Goal: Check status: Check status

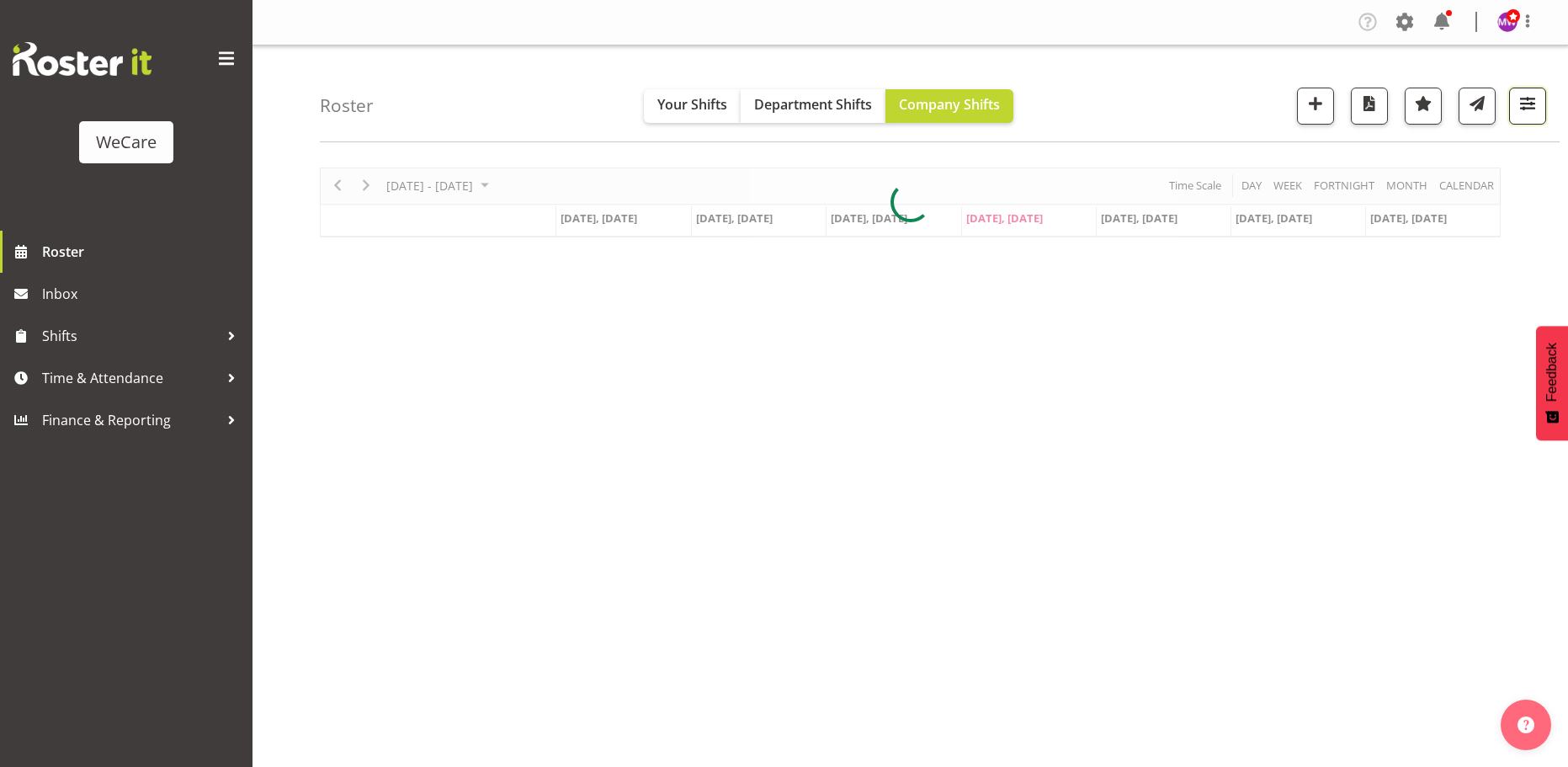
click at [1516, 112] on span "button" at bounding box center [1527, 103] width 22 height 22
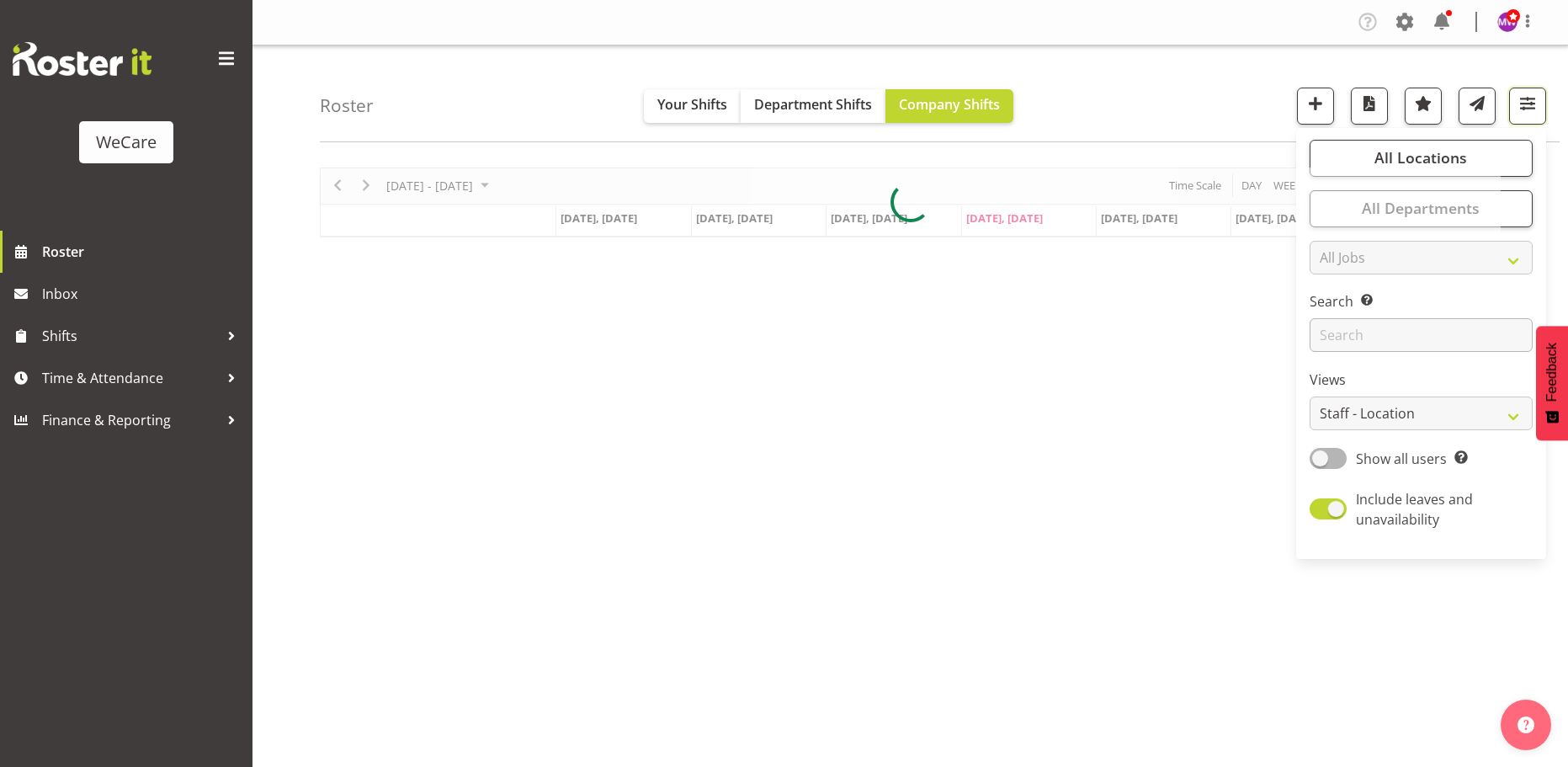
click at [0, 0] on div "Timeline Week of October 2, 2025" at bounding box center [0, 0] width 0 height 0
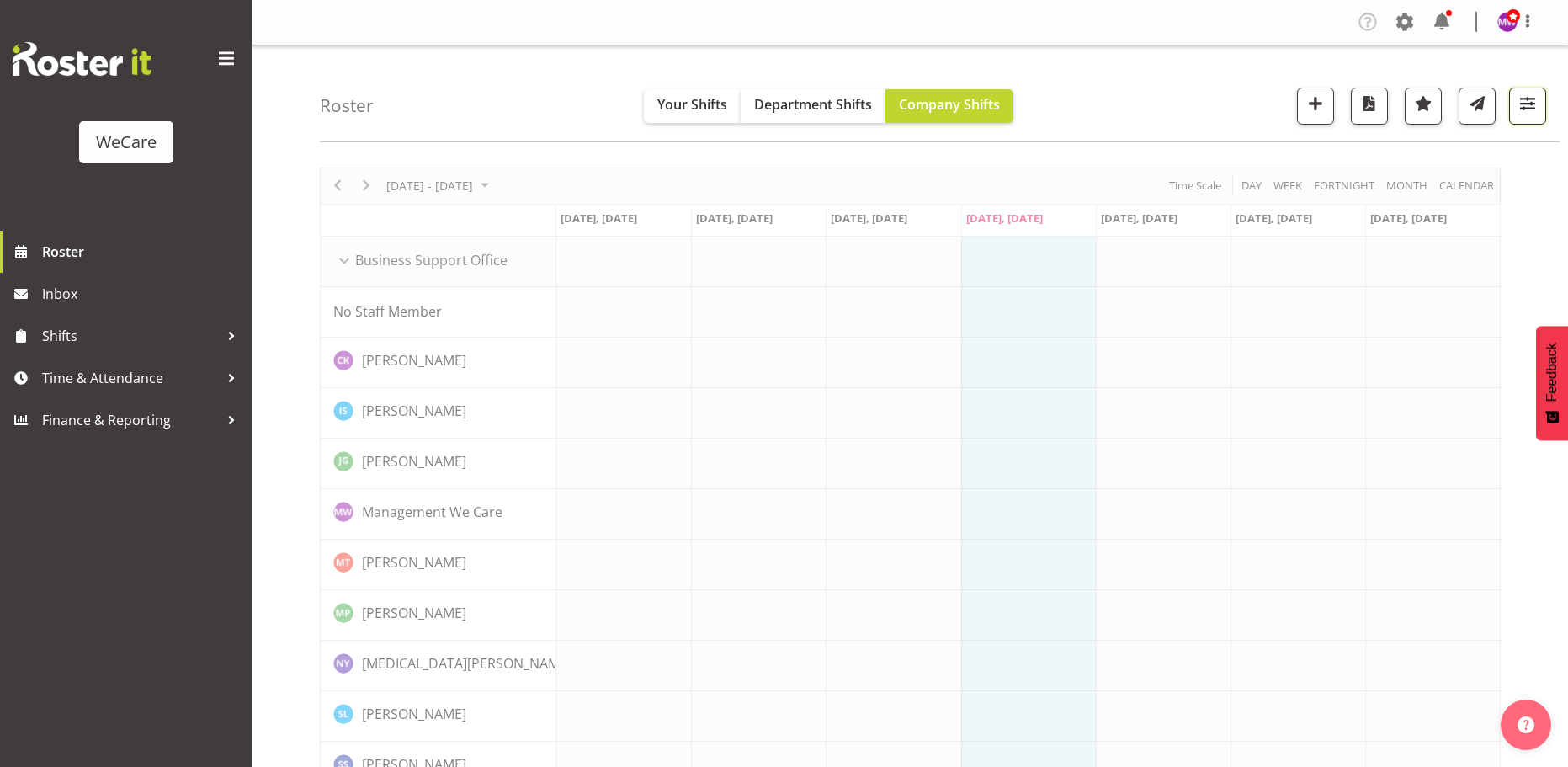
click at [1519, 114] on span "button" at bounding box center [1527, 103] width 22 height 22
click at [1530, 119] on button "button" at bounding box center [1527, 105] width 37 height 37
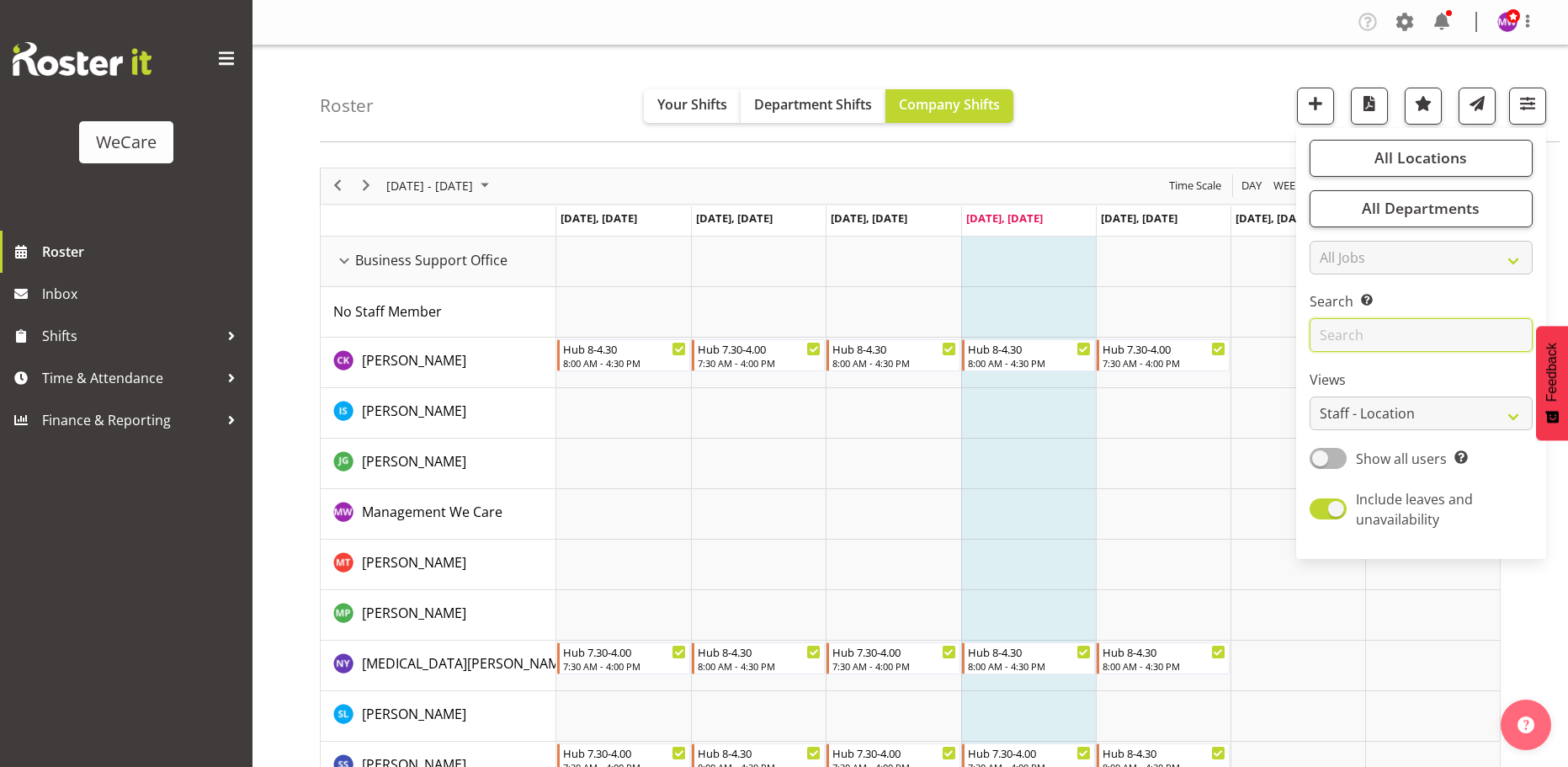
click at [1503, 332] on input "text" at bounding box center [1421, 335] width 223 height 34
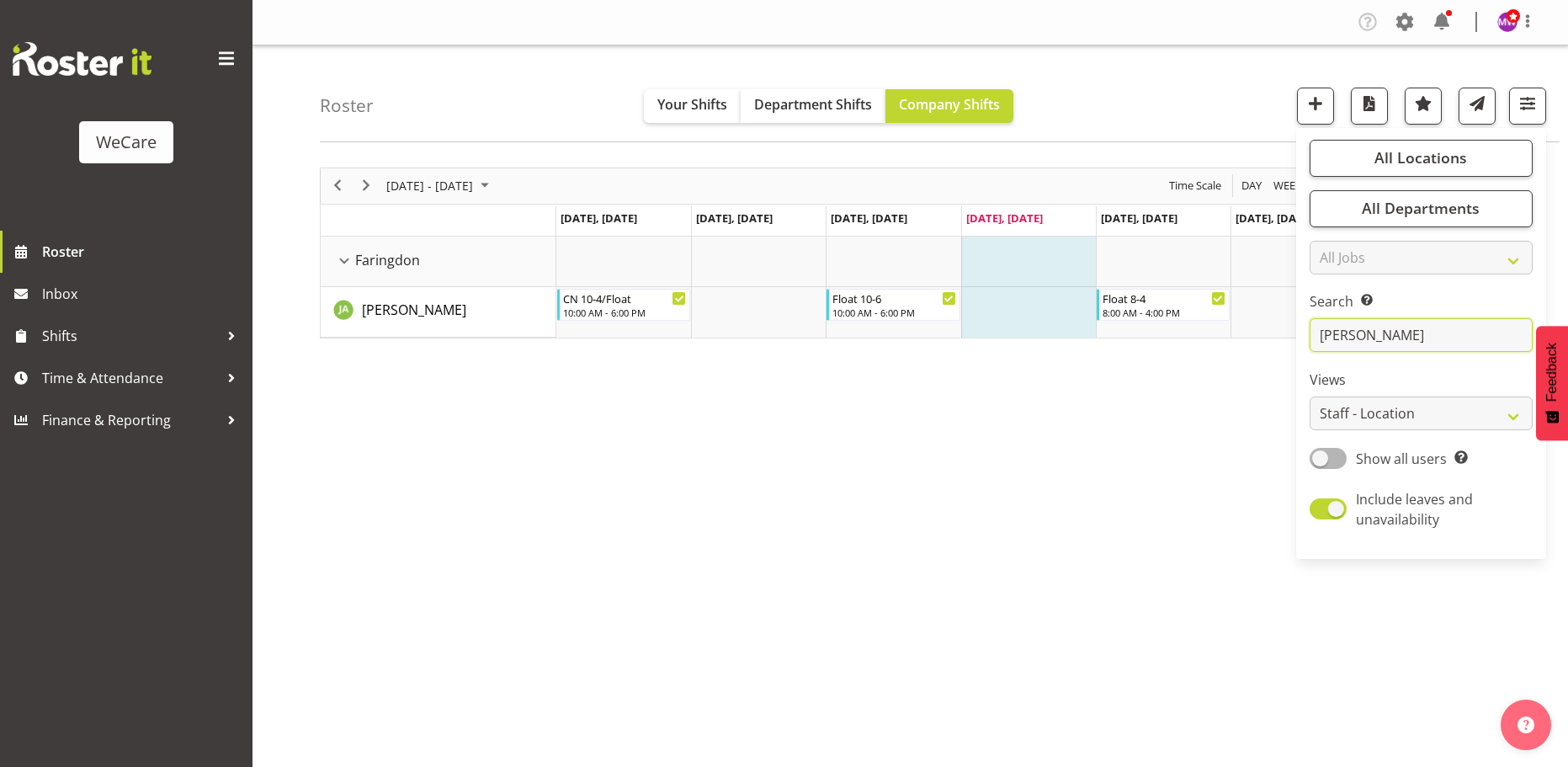
type input "[PERSON_NAME]"
drag, startPoint x: 1152, startPoint y: 534, endPoint x: 740, endPoint y: 453, distance: 419.9
click at [1149, 534] on div "[DATE] - [DATE] [DATE] Day Week Fortnight Month calendar Month Agenda Time Scal…" at bounding box center [944, 491] width 1248 height 673
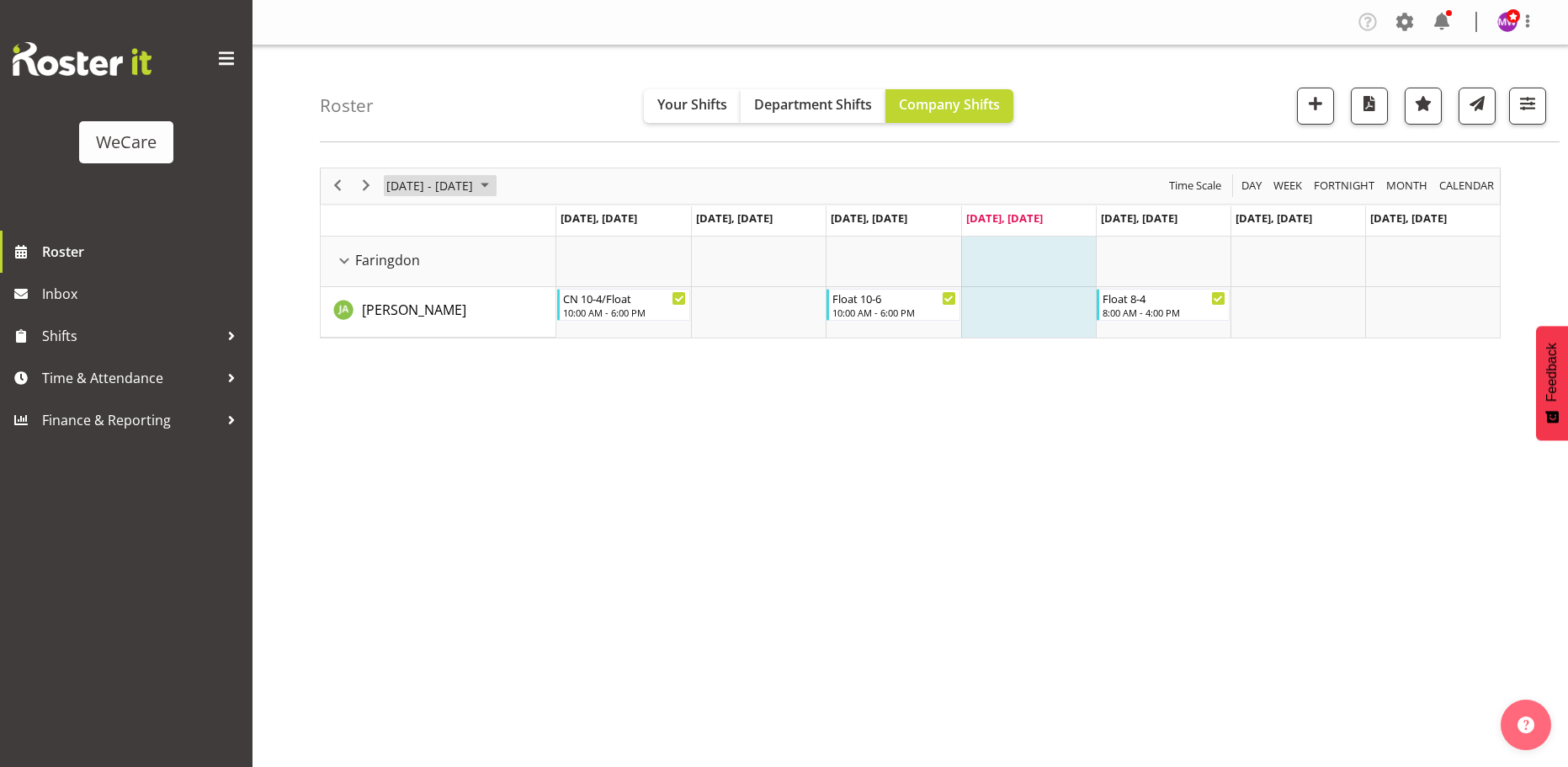
click at [468, 178] on span "[DATE] - [DATE]" at bounding box center [430, 186] width 90 height 21
click at [403, 314] on span "6" at bounding box center [403, 314] width 25 height 25
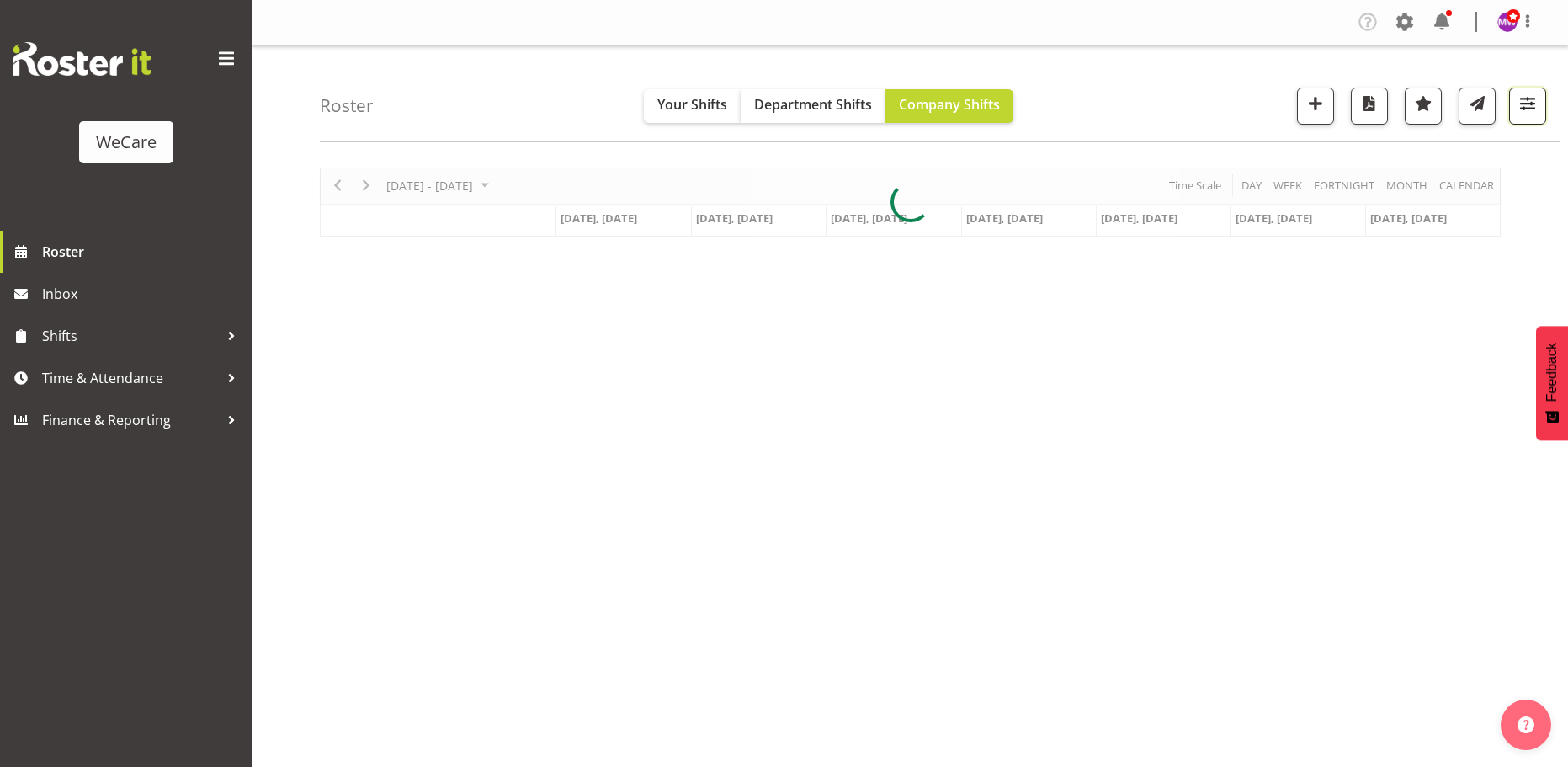
click at [1530, 99] on span "button" at bounding box center [1527, 103] width 22 height 22
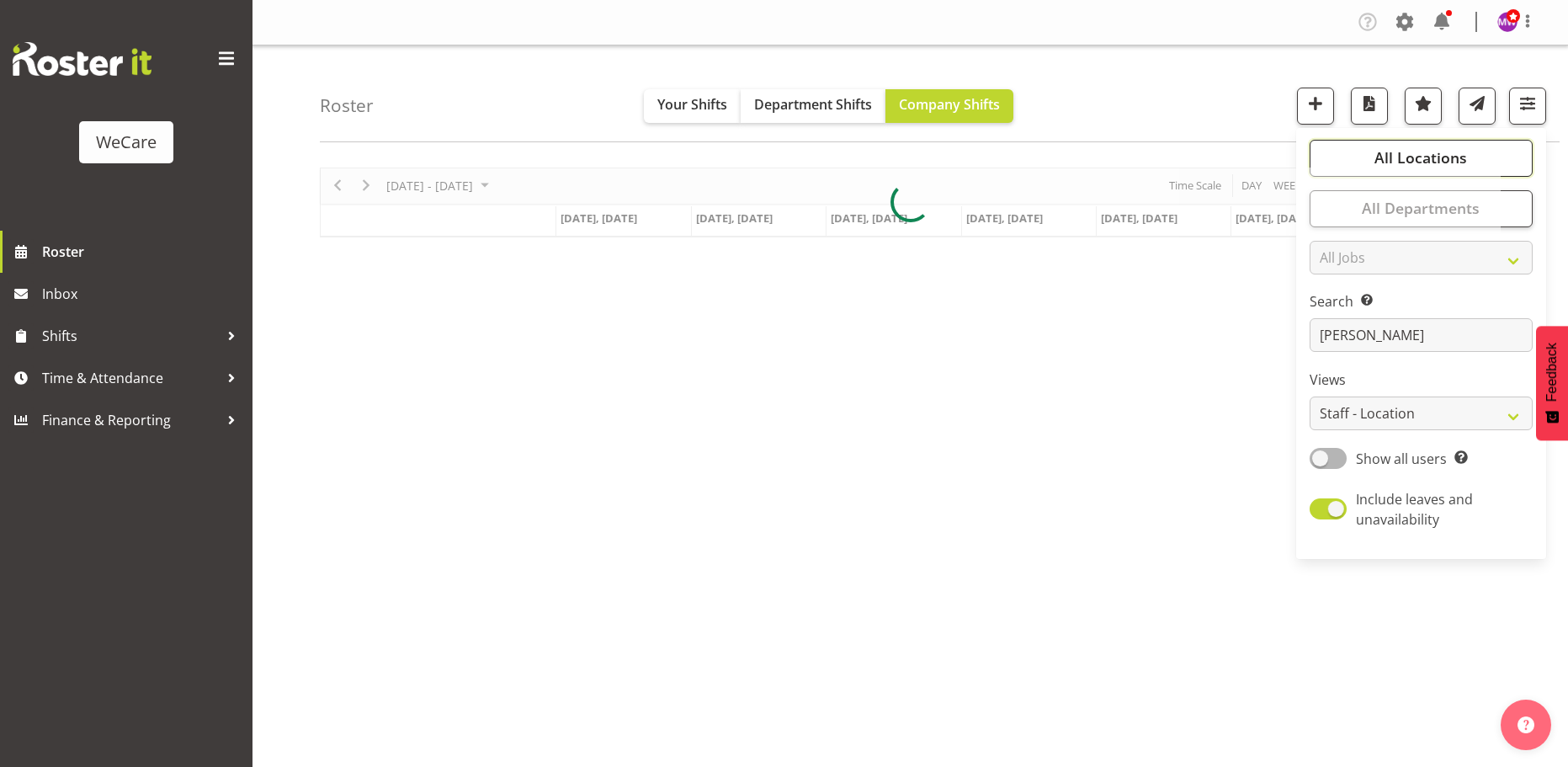
click at [1480, 149] on button "All Locations" at bounding box center [1421, 158] width 223 height 37
click at [1157, 83] on div "Roster Your Shifts Department Shifts Company Shifts All Locations Clear Busines…" at bounding box center [939, 93] width 1240 height 97
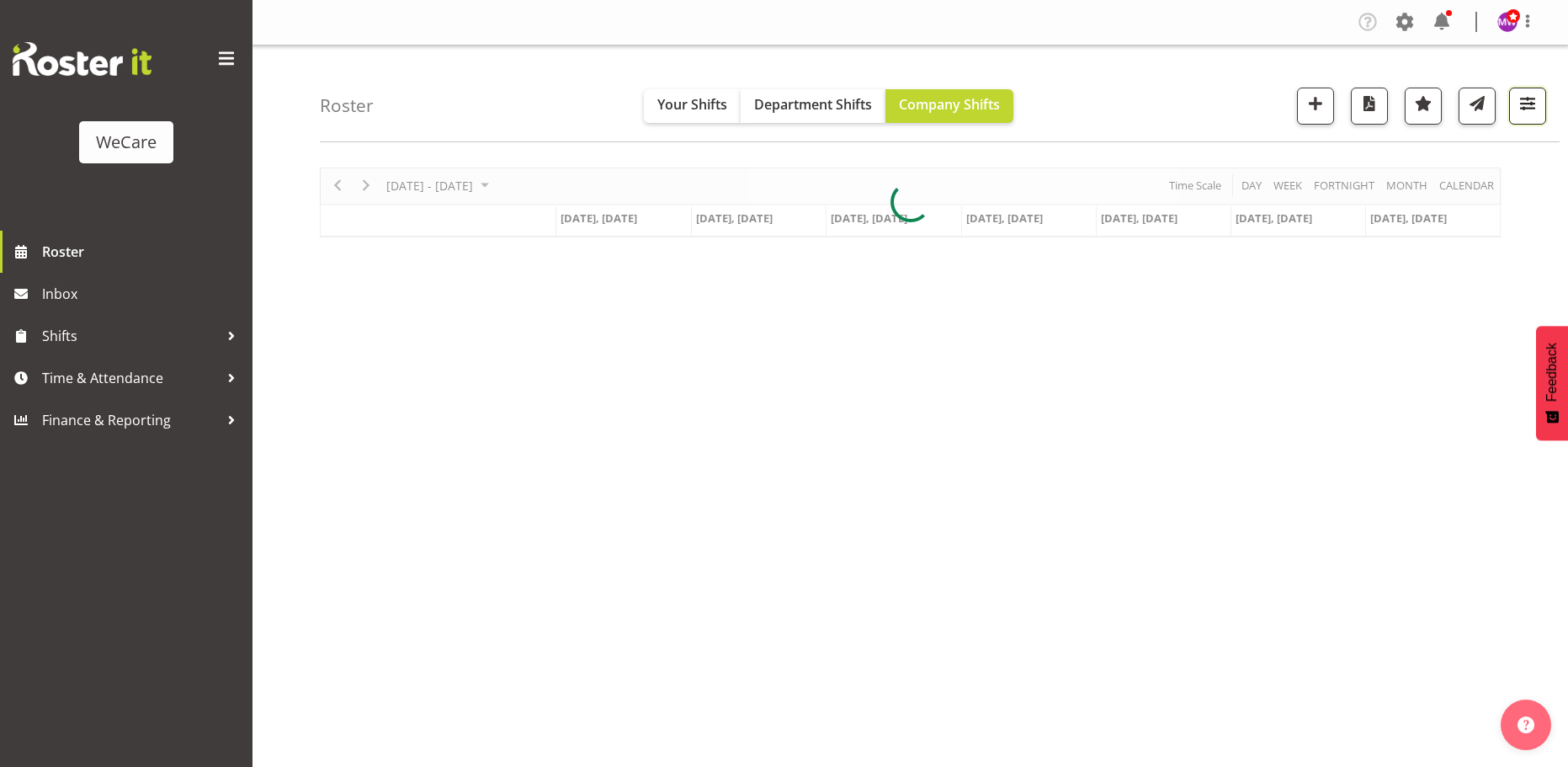
click at [1535, 113] on span "button" at bounding box center [1527, 103] width 22 height 22
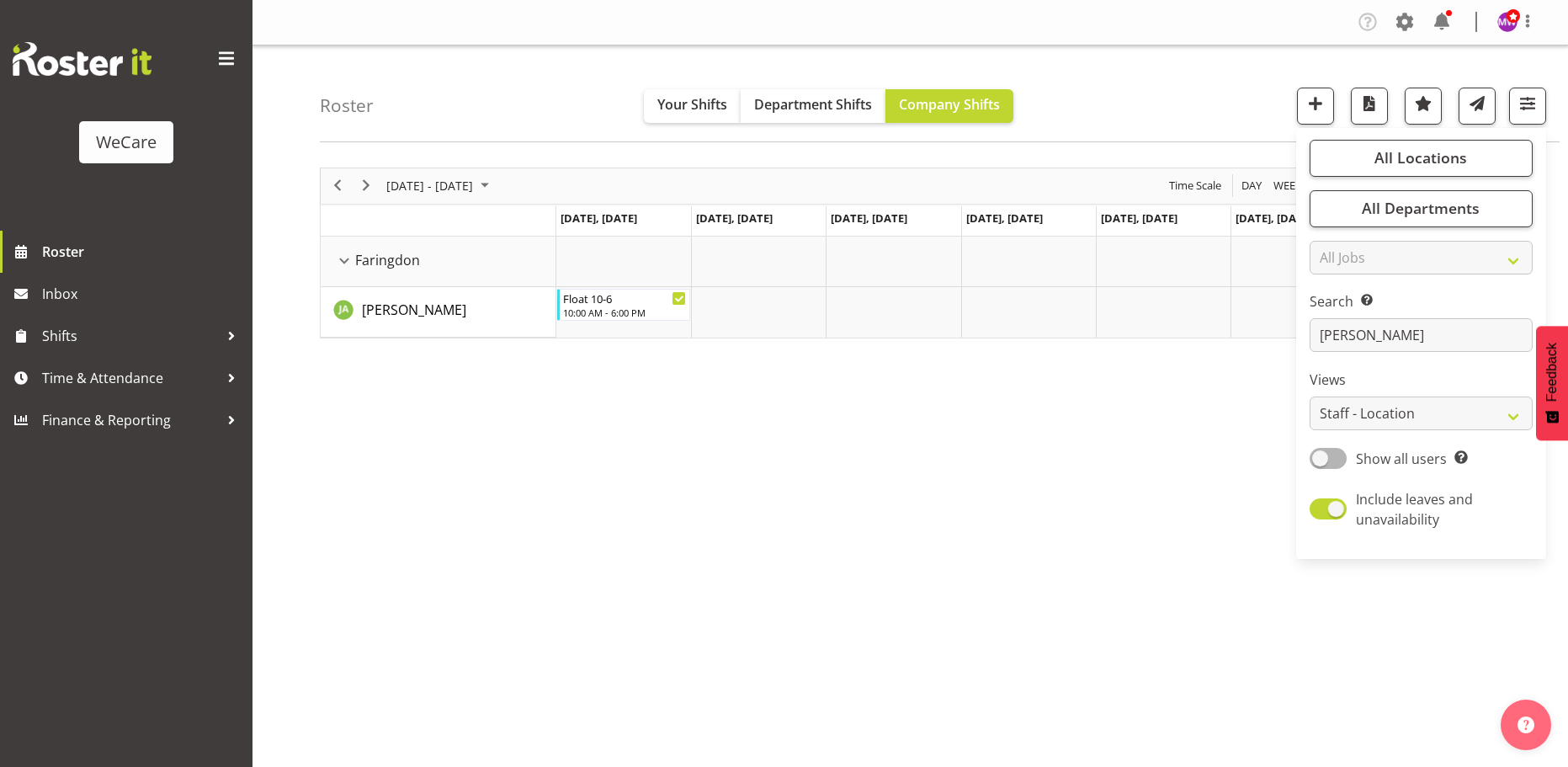
click at [949, 532] on div "[DATE] - [DATE] [DATE] Day Week Fortnight Month calendar Month Agenda Time Scal…" at bounding box center [944, 491] width 1248 height 673
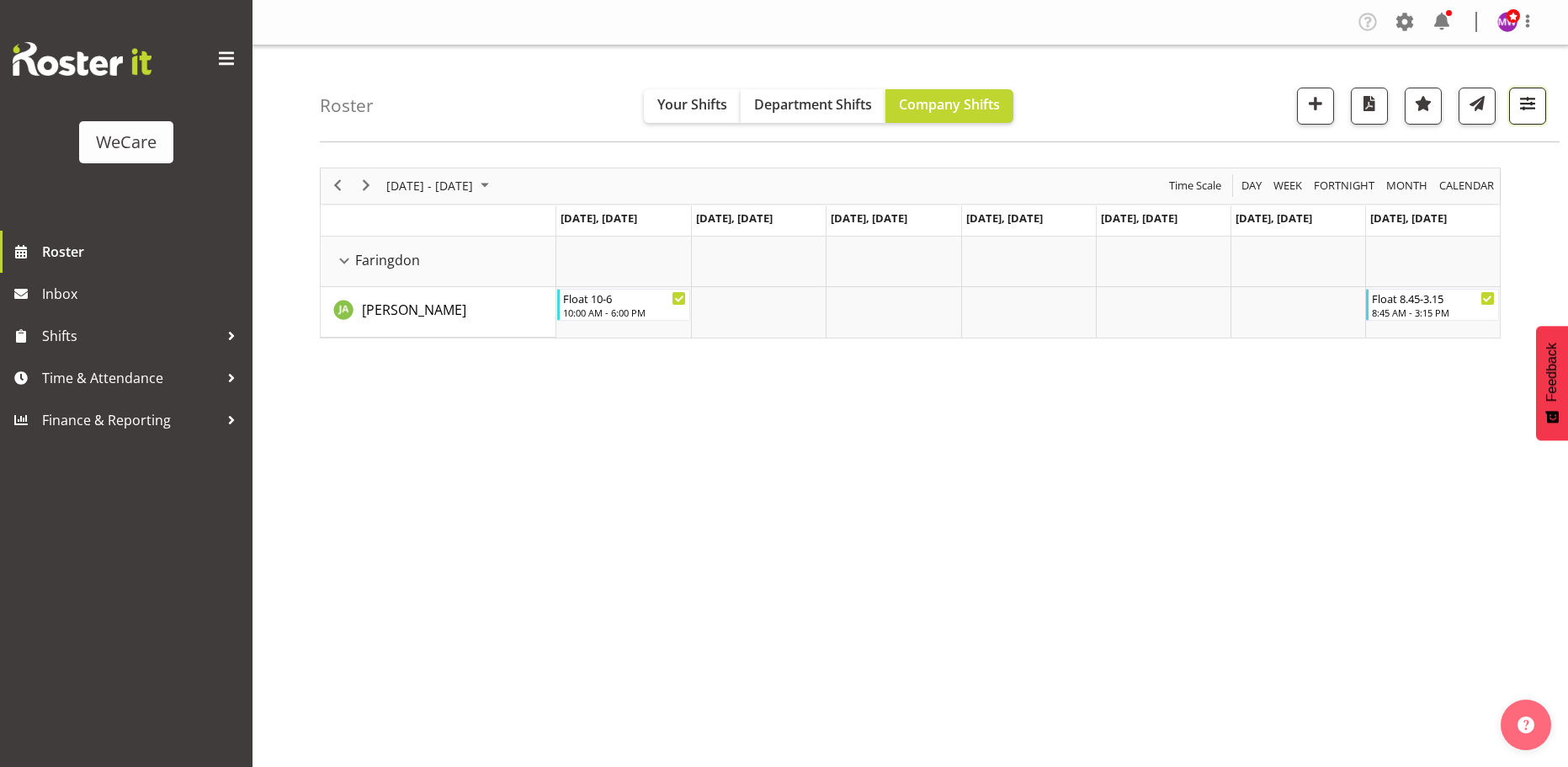
click at [1531, 108] on span "button" at bounding box center [1527, 103] width 22 height 22
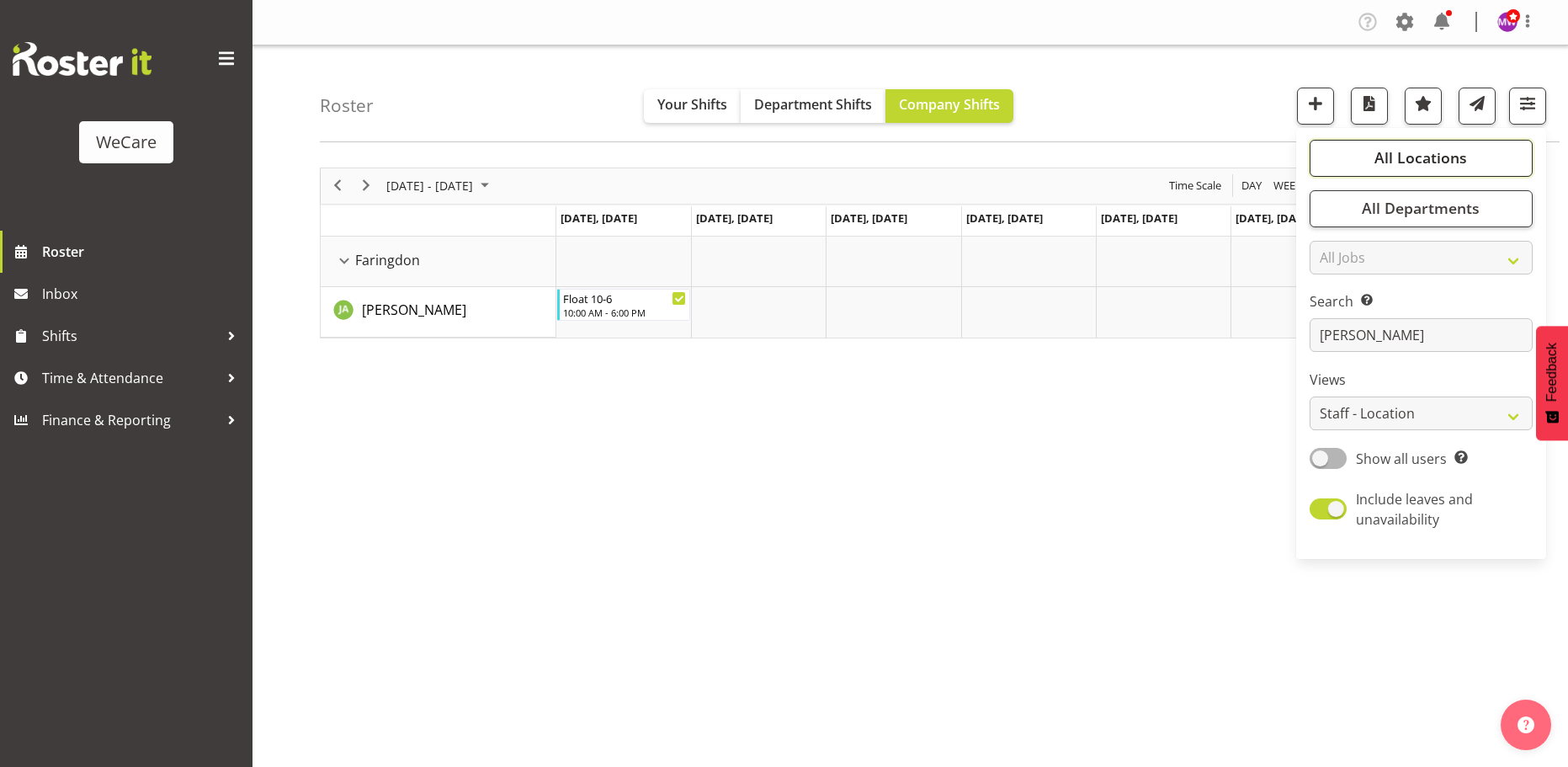
click at [1377, 173] on button "All Locations" at bounding box center [1421, 158] width 223 height 37
click at [1126, 513] on div "[DATE] - [DATE] [DATE] Day Week Fortnight Month calendar Month Agenda Time Scal…" at bounding box center [944, 491] width 1248 height 673
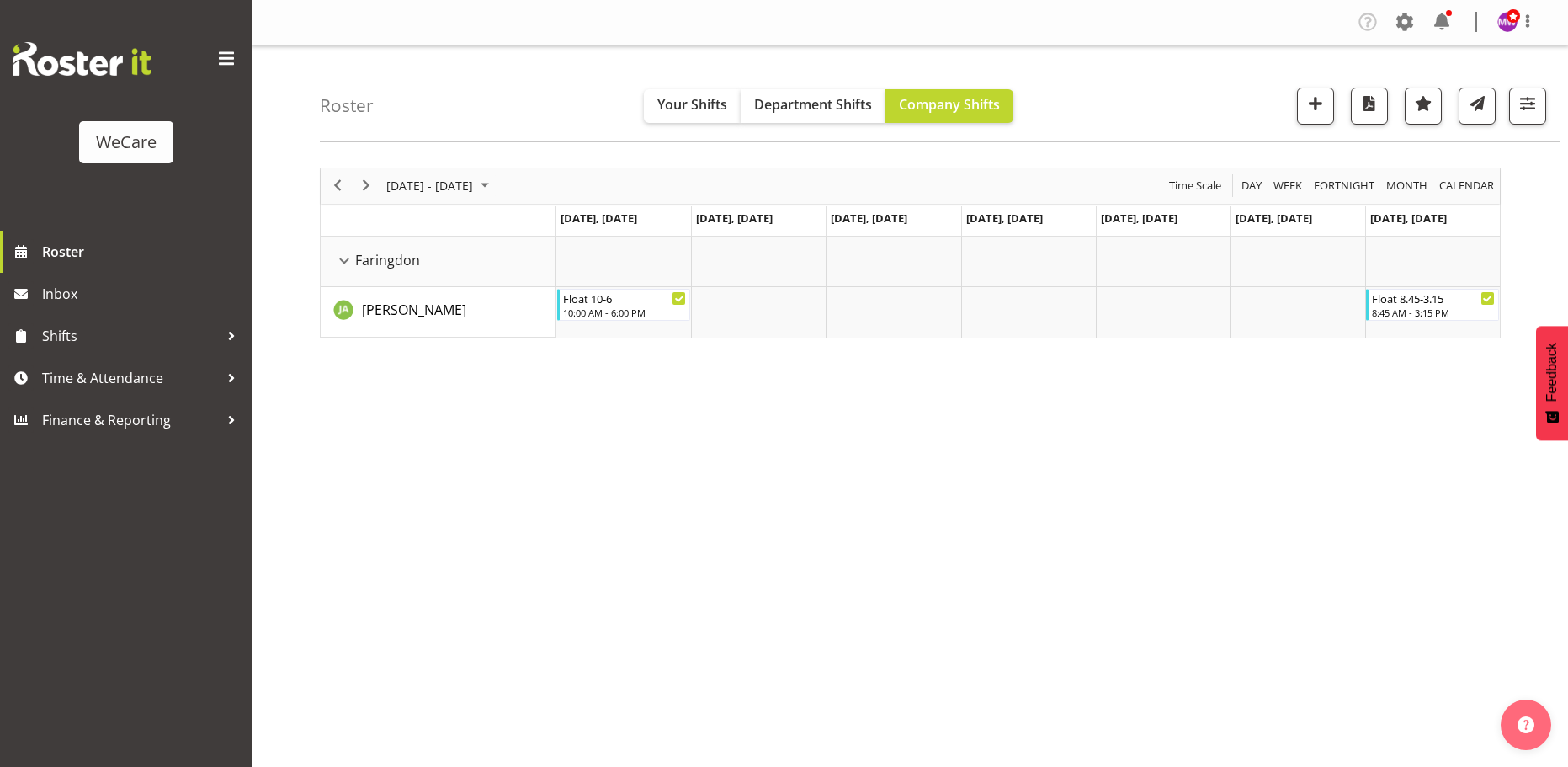
drag, startPoint x: 1357, startPoint y: 583, endPoint x: 1390, endPoint y: 606, distance: 40.2
click at [1359, 582] on div "[DATE] - [DATE] [DATE] Day Week Fortnight Month calendar Month Agenda Time Scal…" at bounding box center [944, 491] width 1248 height 673
